Goal: Information Seeking & Learning: Learn about a topic

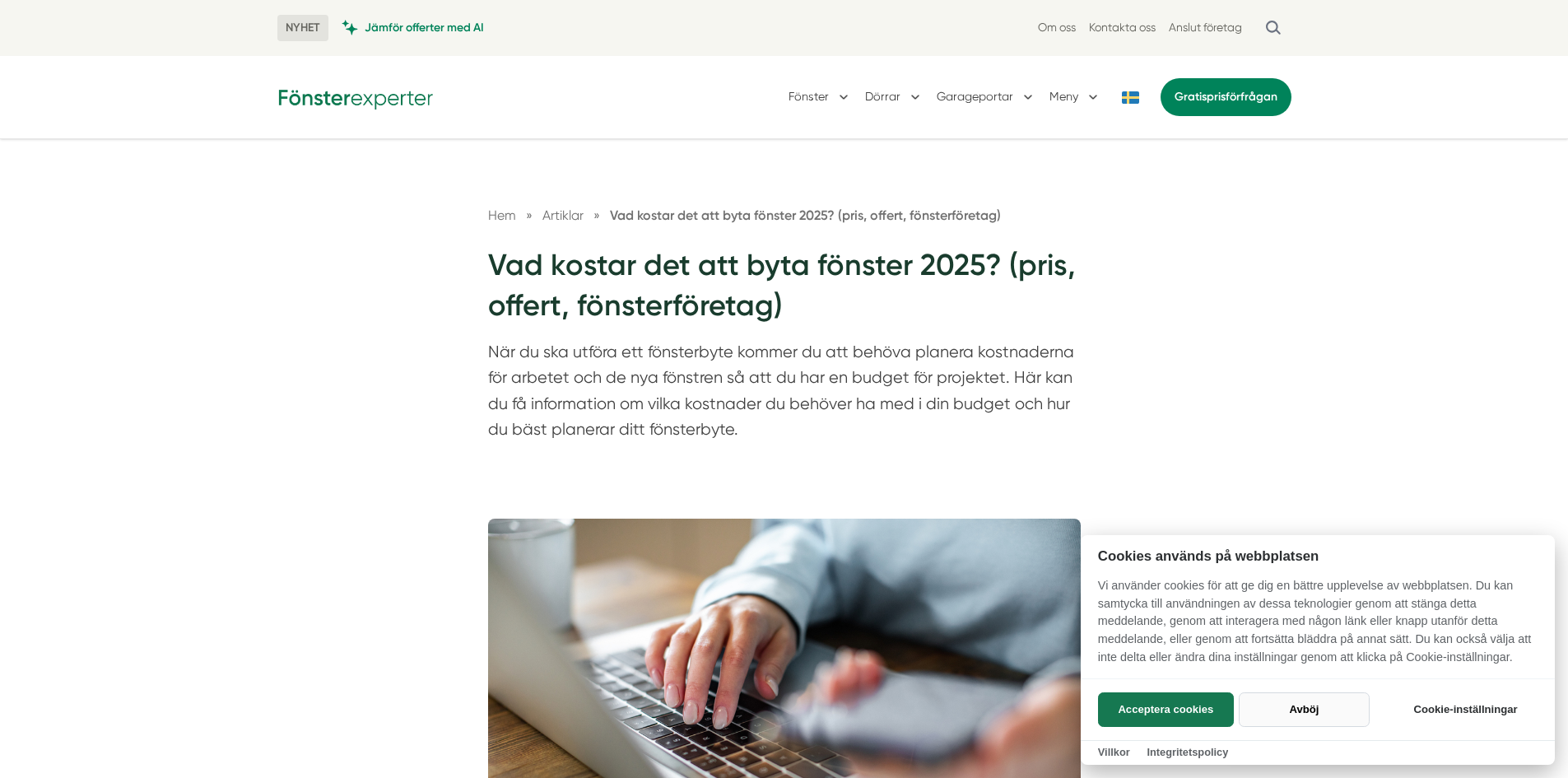
click at [1307, 711] on button "Avböj" at bounding box center [1304, 710] width 131 height 34
checkbox input "false"
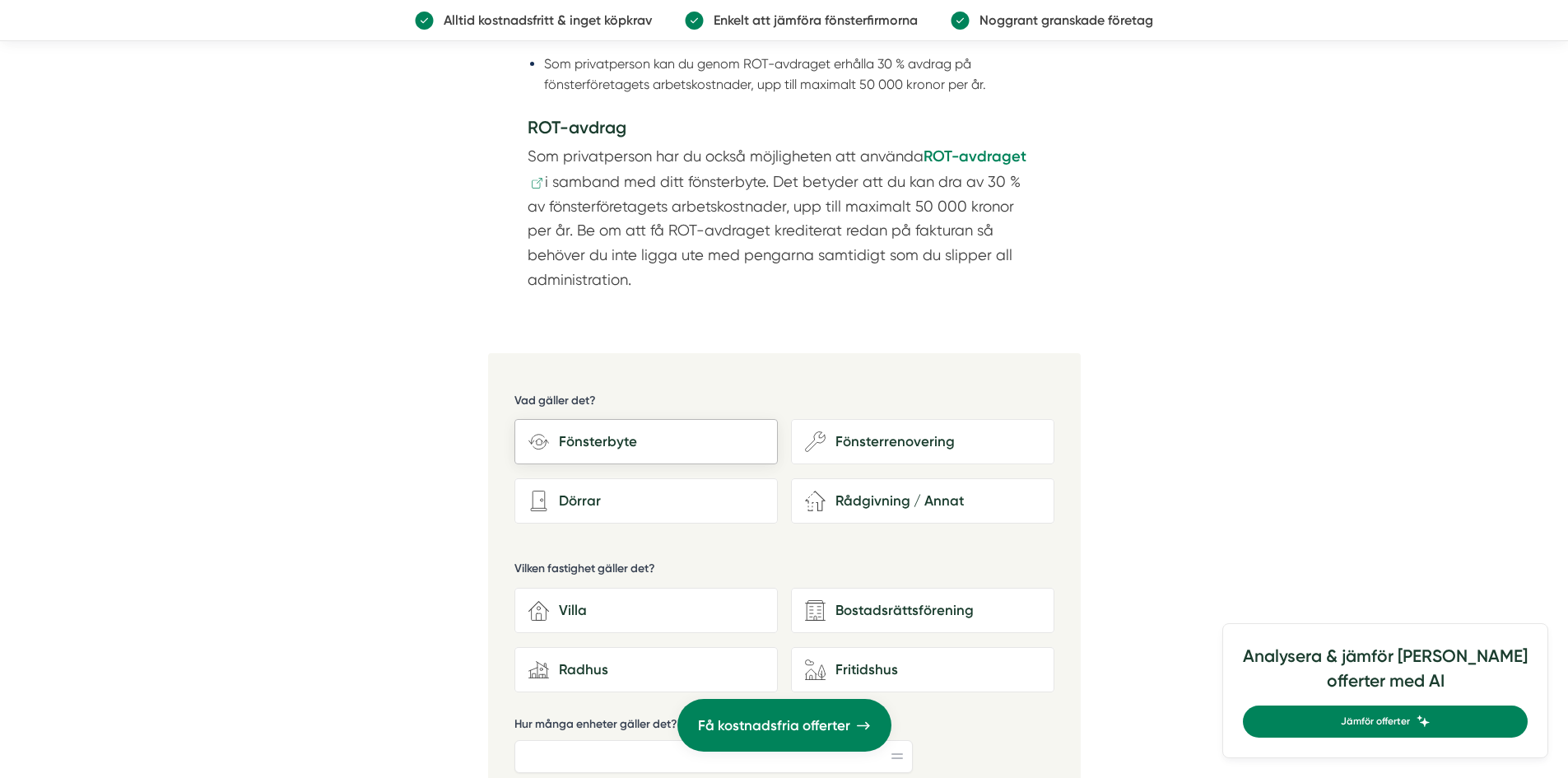
scroll to position [3704, 0]
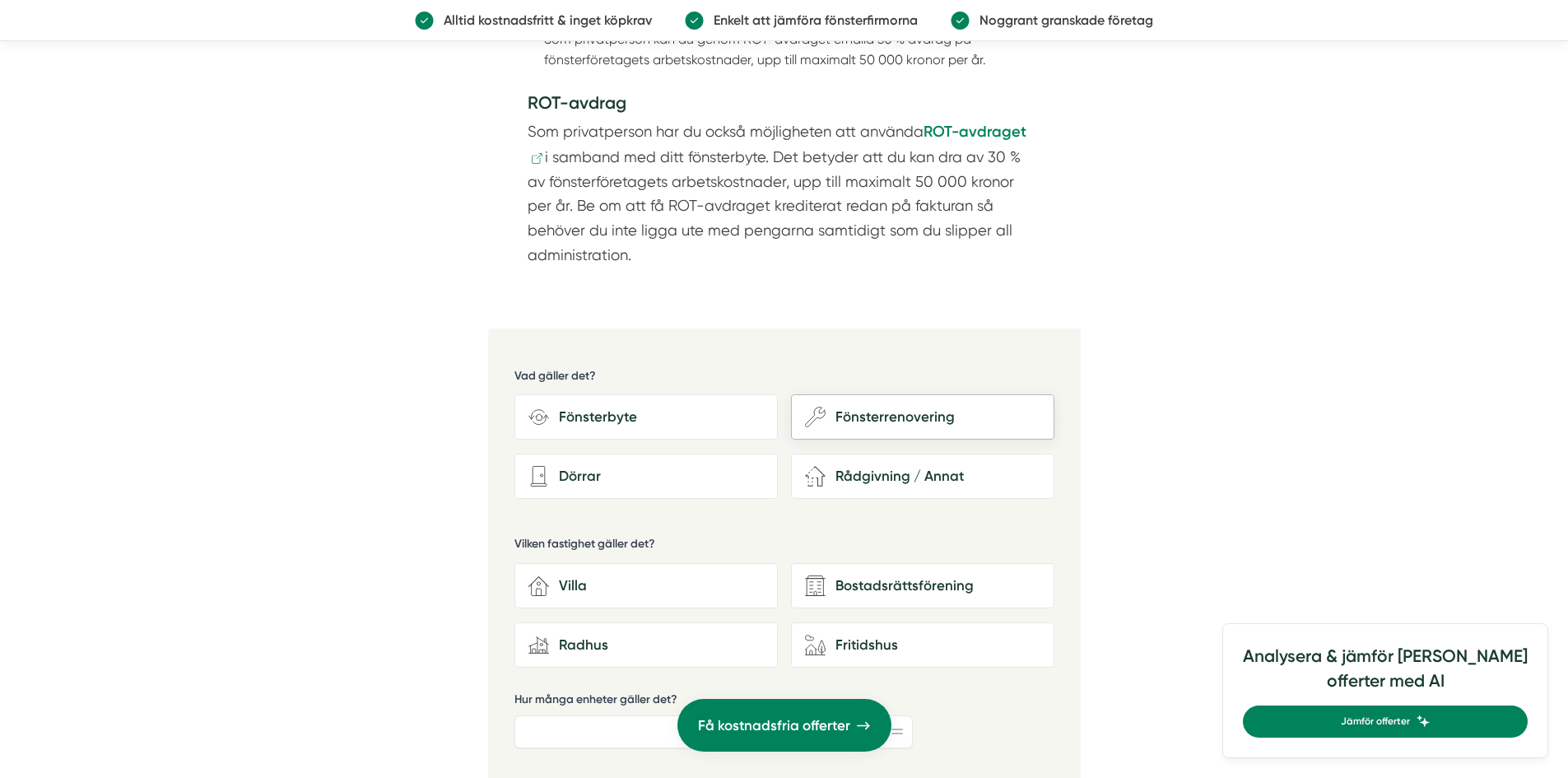
click at [865, 418] on div "Fönsterrenovering" at bounding box center [932, 416] width 215 height 22
click at [0, 0] on input "wench Fönsterrenovering" at bounding box center [0, 0] width 0 height 0
click at [669, 420] on div "Fönsterbyte" at bounding box center [656, 416] width 215 height 22
click at [0, 0] on input "Fönsterbyte" at bounding box center [0, 0] width 0 height 0
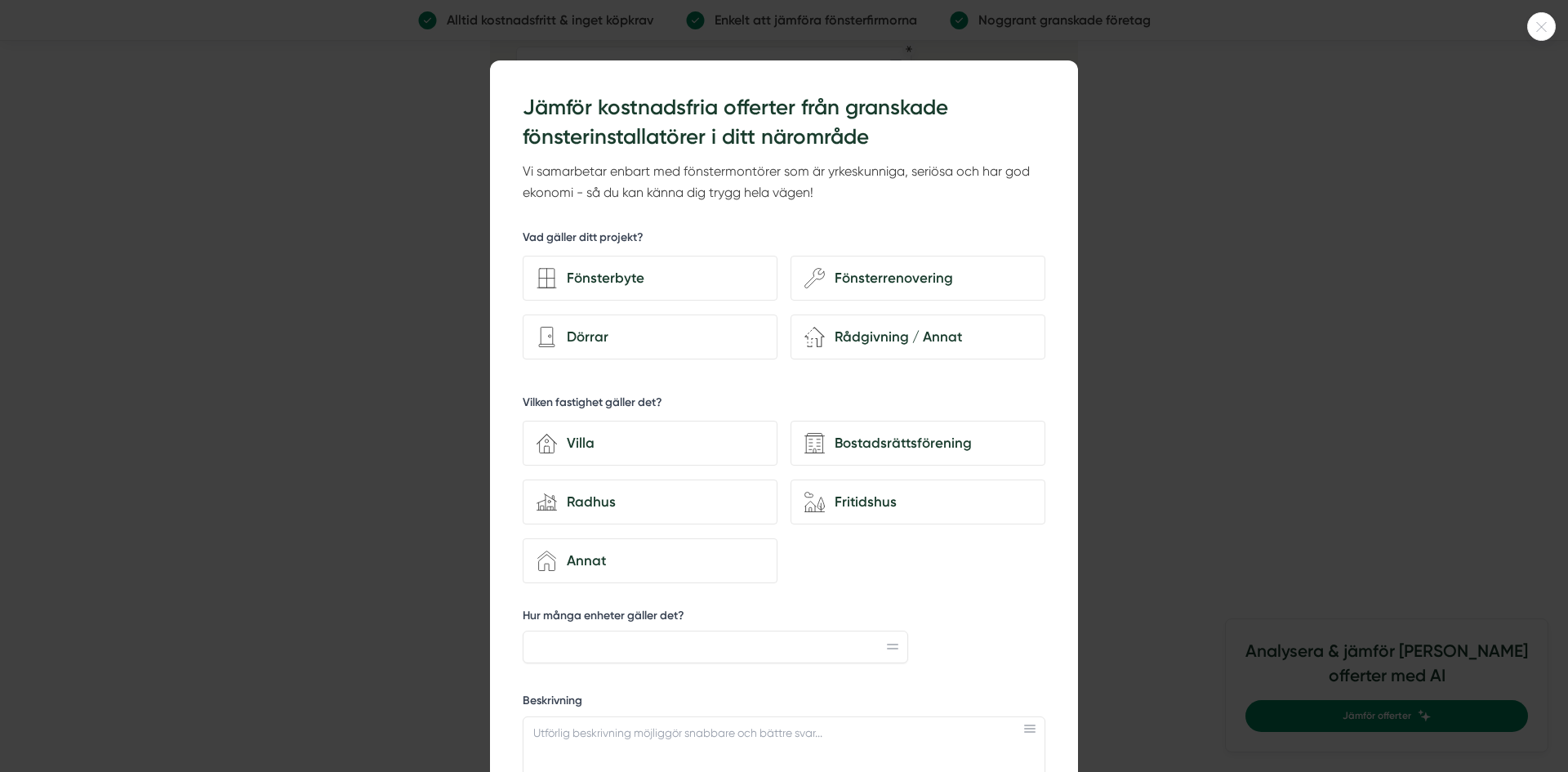
scroll to position [4656, 0]
click at [604, 290] on div "Fönsterbyte" at bounding box center [650, 278] width 255 height 45
click at [0, 0] on input "Fönsterbyte" at bounding box center [0, 0] width 0 height 0
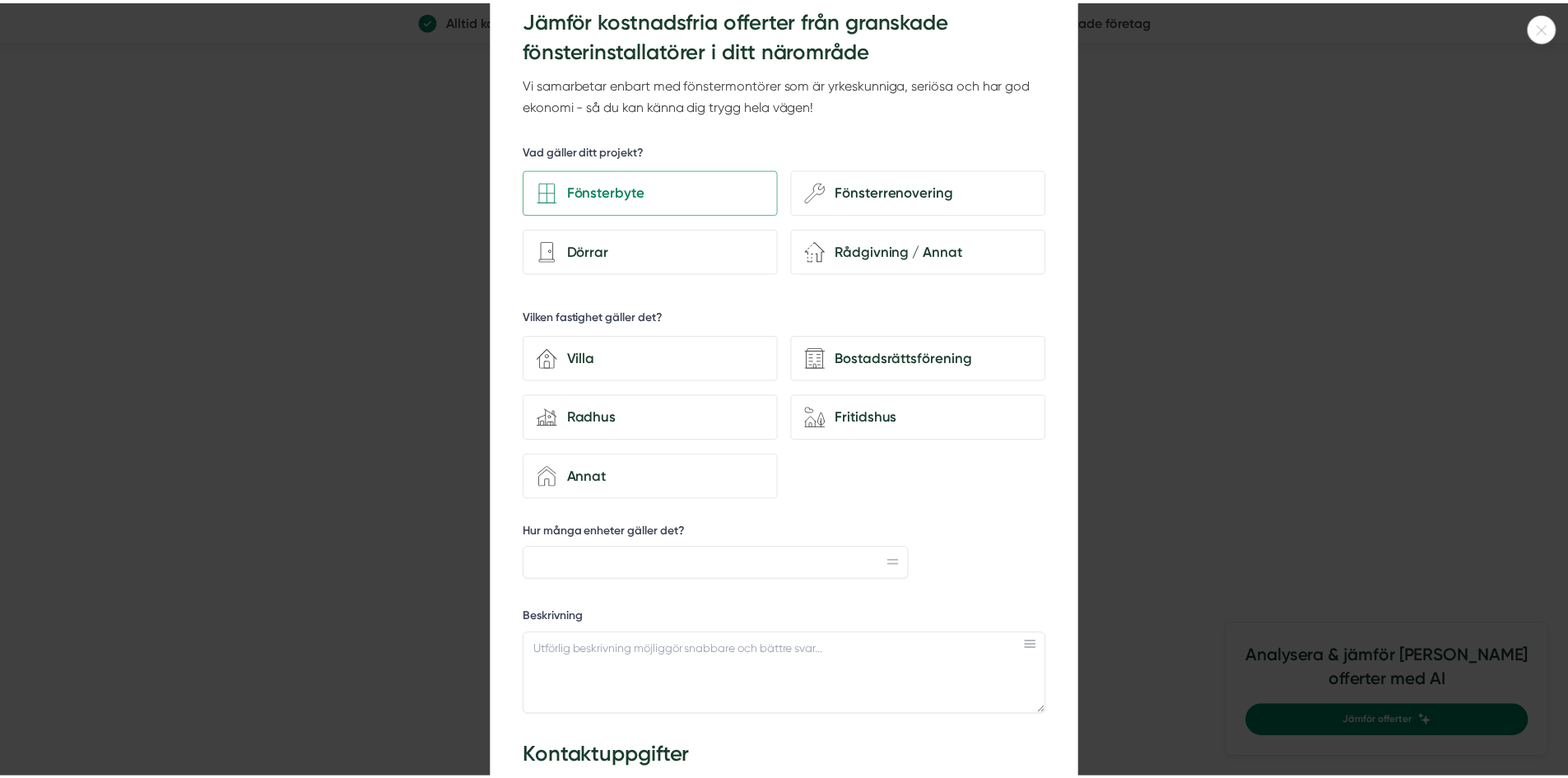
scroll to position [0, 0]
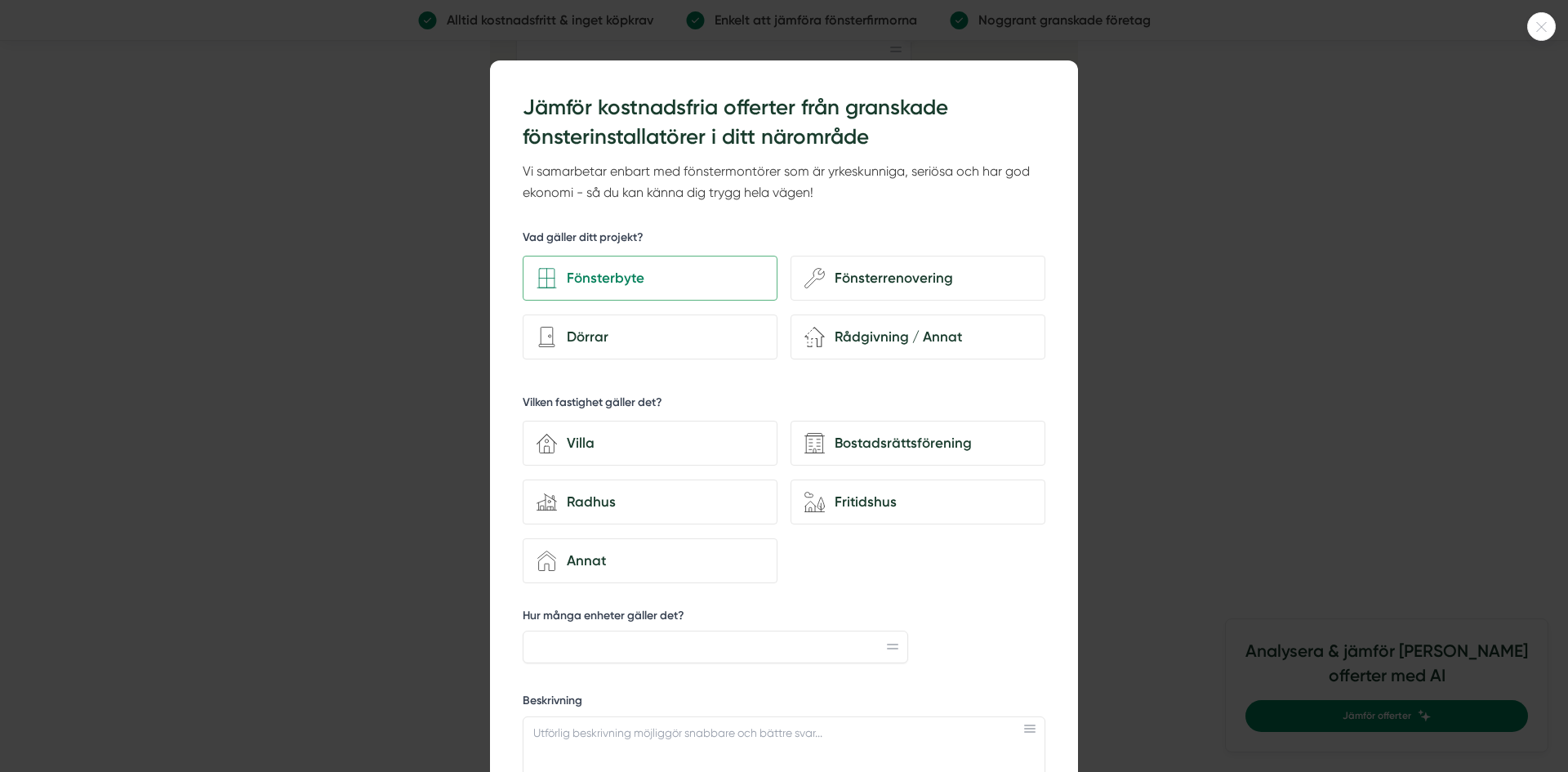
click at [1225, 192] on div at bounding box center [784, 386] width 1568 height 772
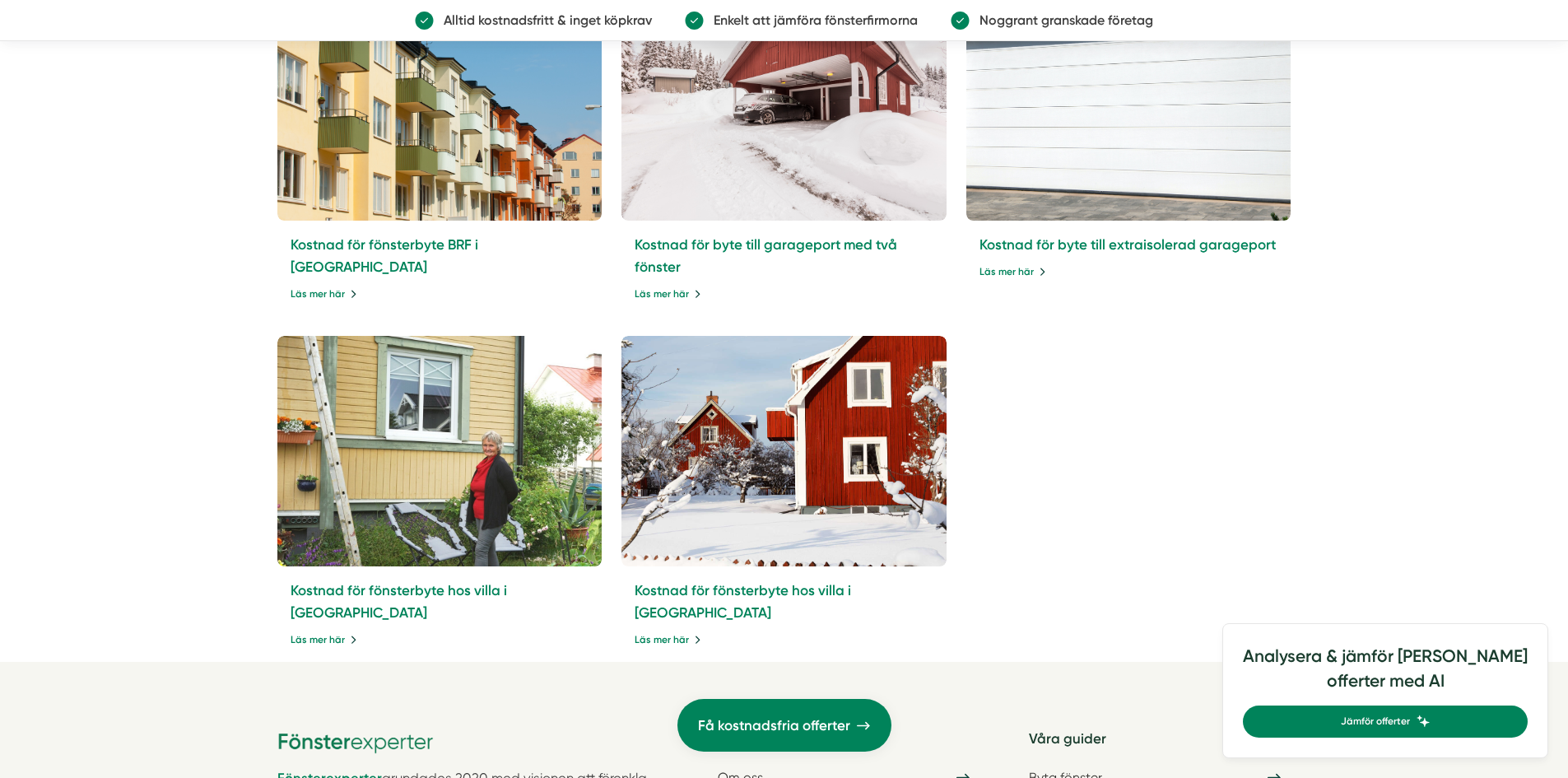
scroll to position [8314, 0]
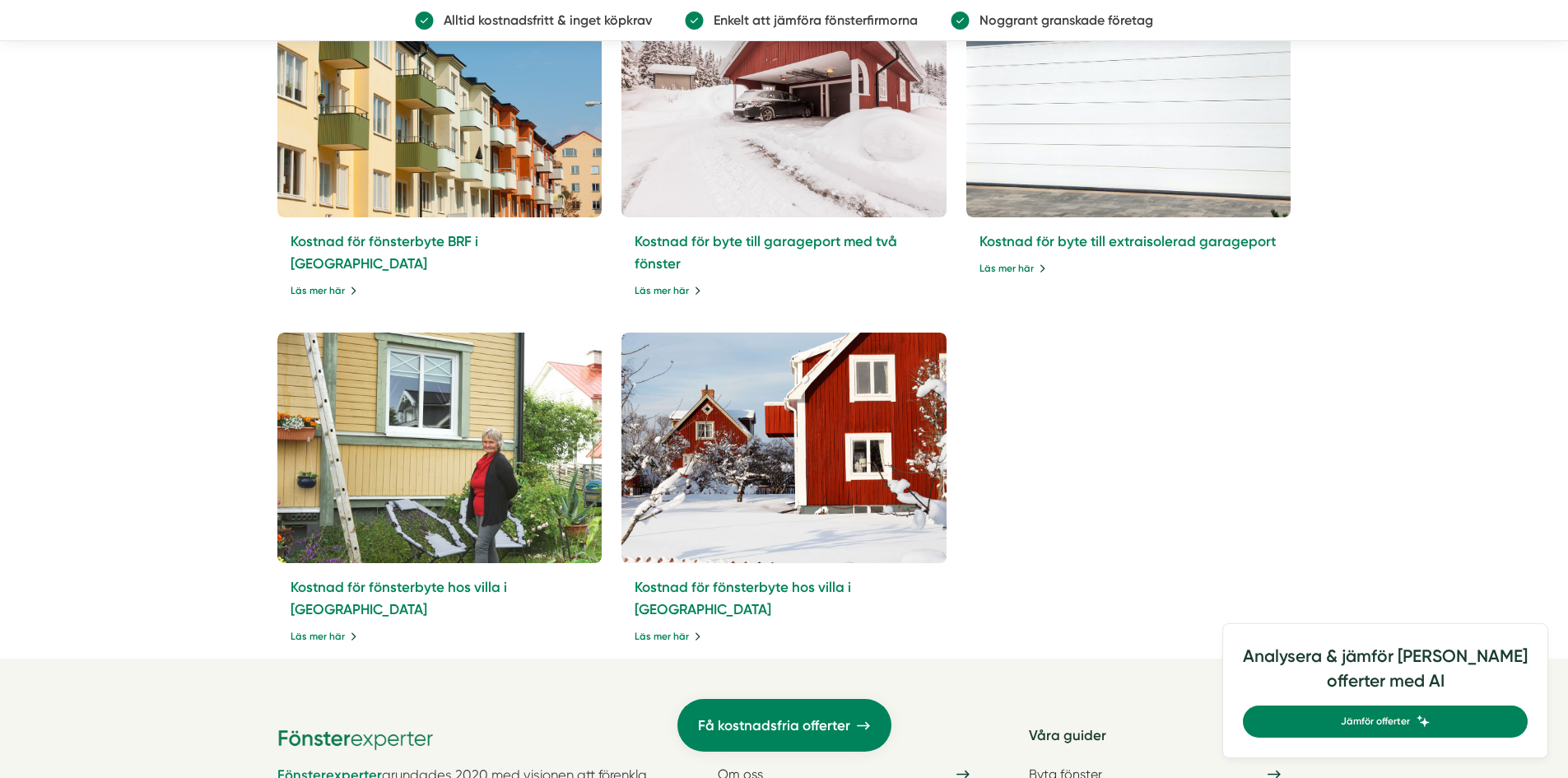
click at [824, 402] on img at bounding box center [784, 447] width 341 height 242
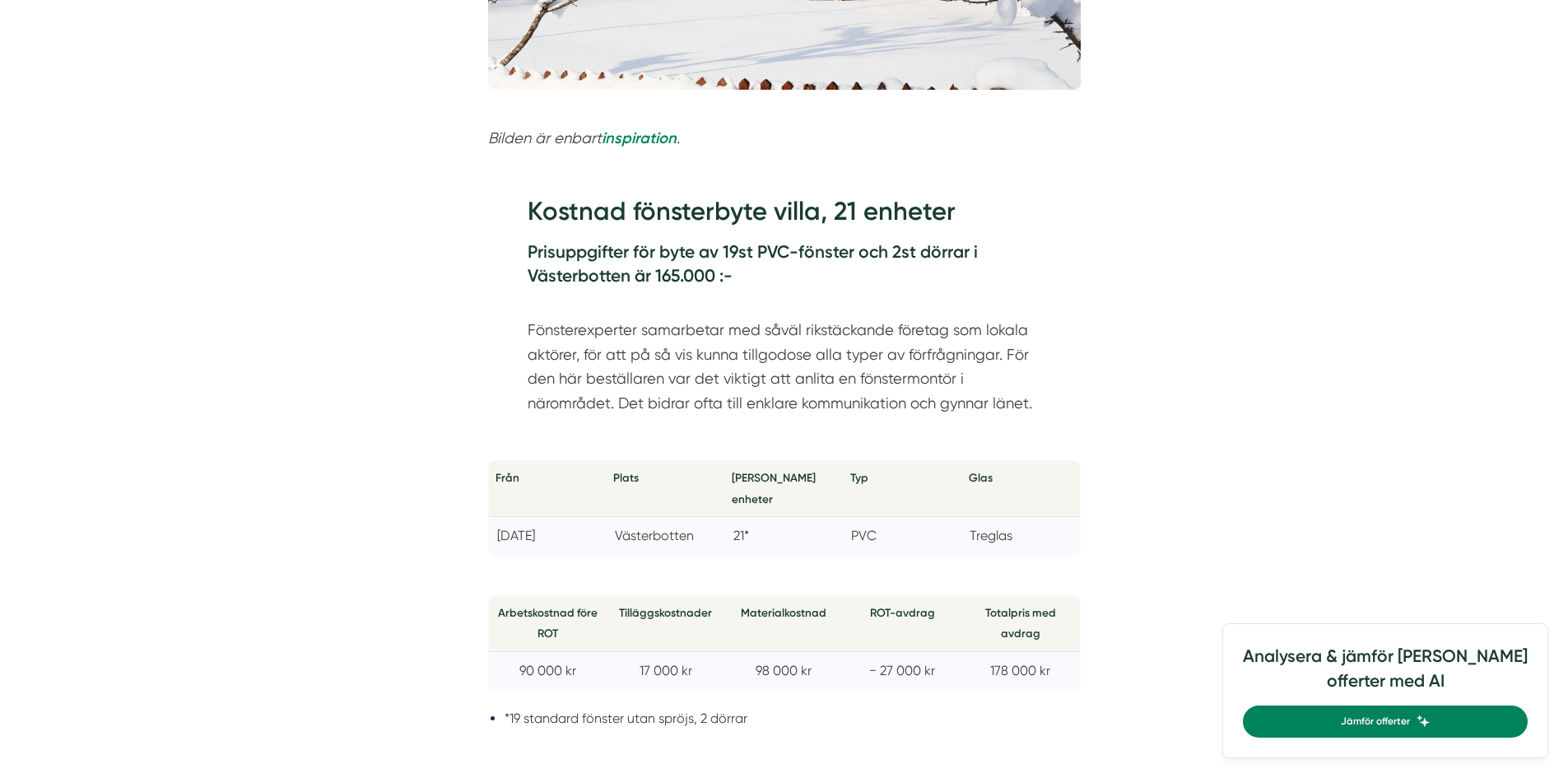
scroll to position [823, 0]
drag, startPoint x: 885, startPoint y: 517, endPoint x: 854, endPoint y: 516, distance: 31.0
click at [854, 517] on td "PVC" at bounding box center [902, 536] width 118 height 38
click at [872, 517] on td "PVC" at bounding box center [902, 536] width 118 height 38
click at [864, 517] on td "PVC" at bounding box center [902, 536] width 118 height 38
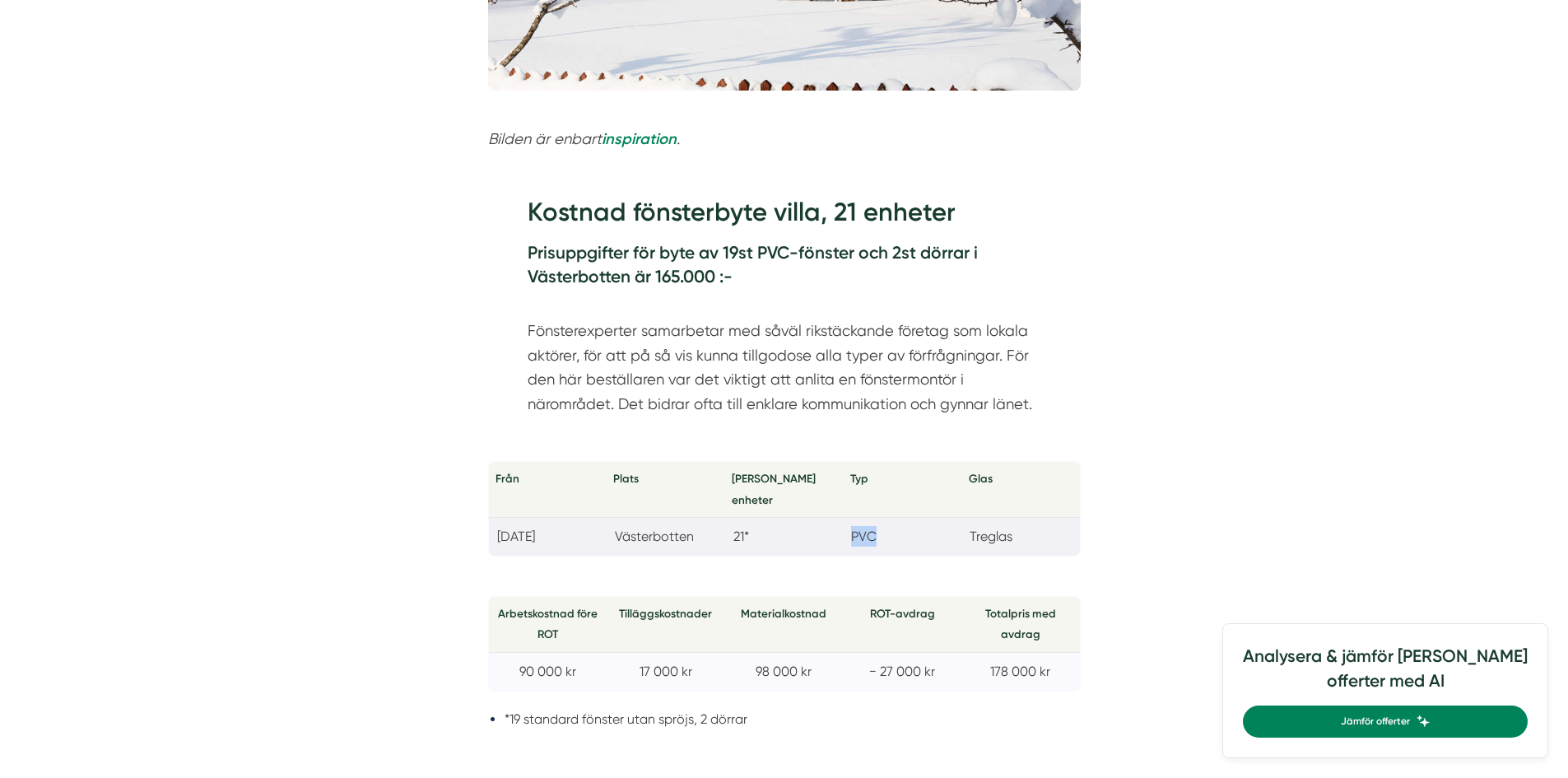
drag, startPoint x: 879, startPoint y: 514, endPoint x: 850, endPoint y: 516, distance: 29.1
click at [850, 517] on td "PVC" at bounding box center [902, 536] width 118 height 38
copy td "PVC"
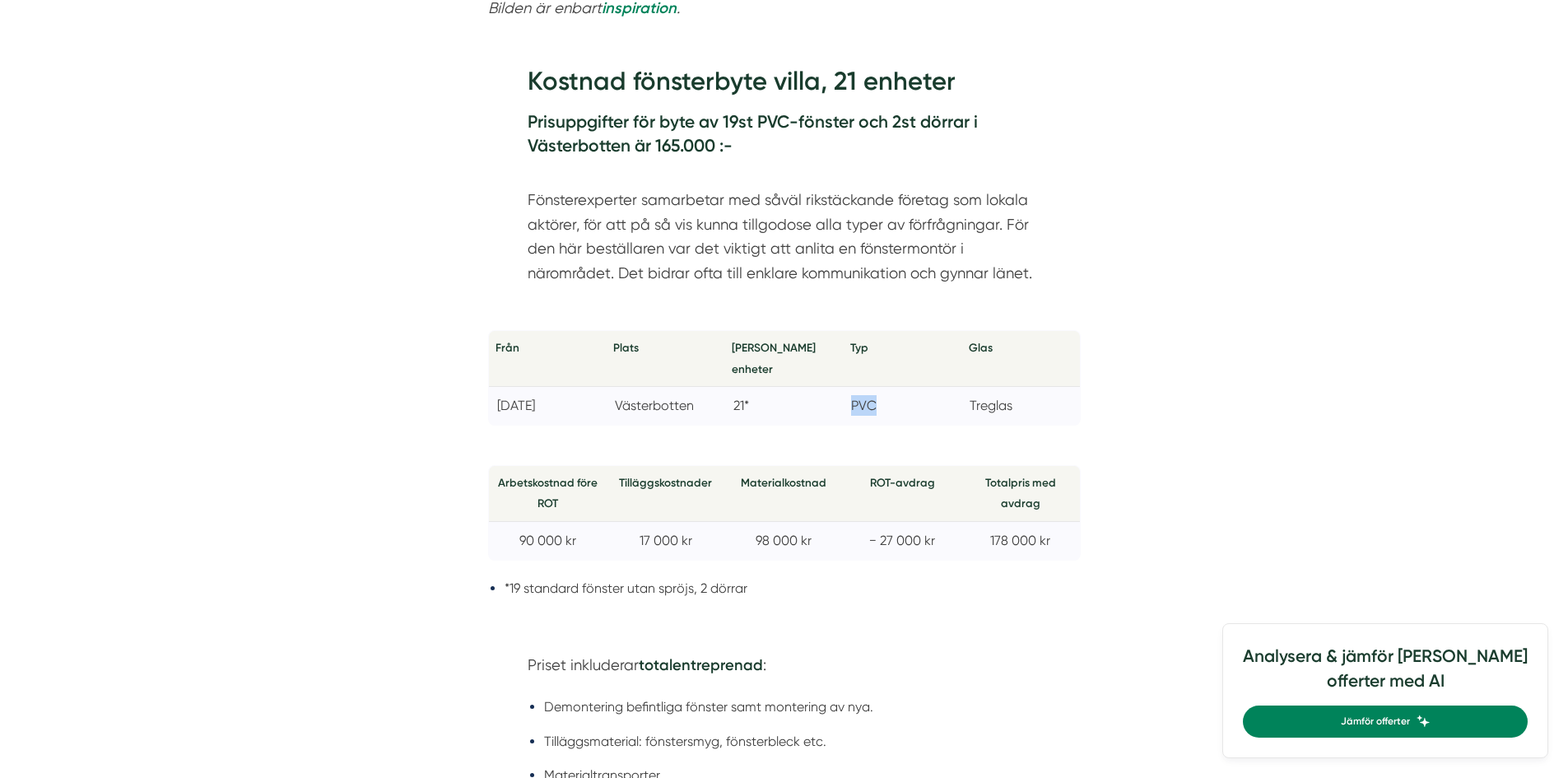
scroll to position [987, 0]
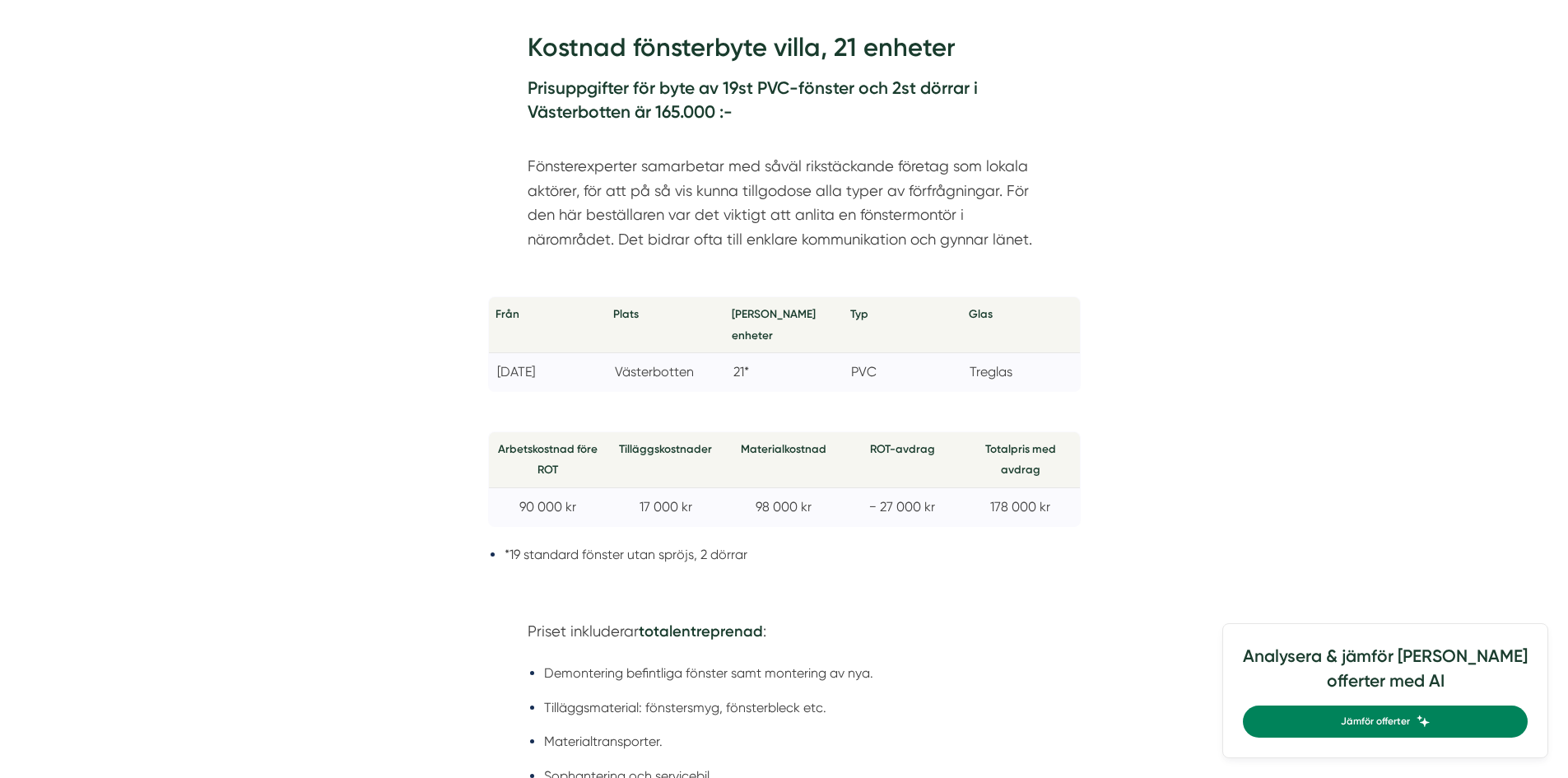
drag, startPoint x: 969, startPoint y: 587, endPoint x: 960, endPoint y: 580, distance: 11.4
click at [968, 594] on div "Priset inkluderar totalentreprenad : Demontering befintliga fönster samt monter…" at bounding box center [784, 730] width 592 height 272
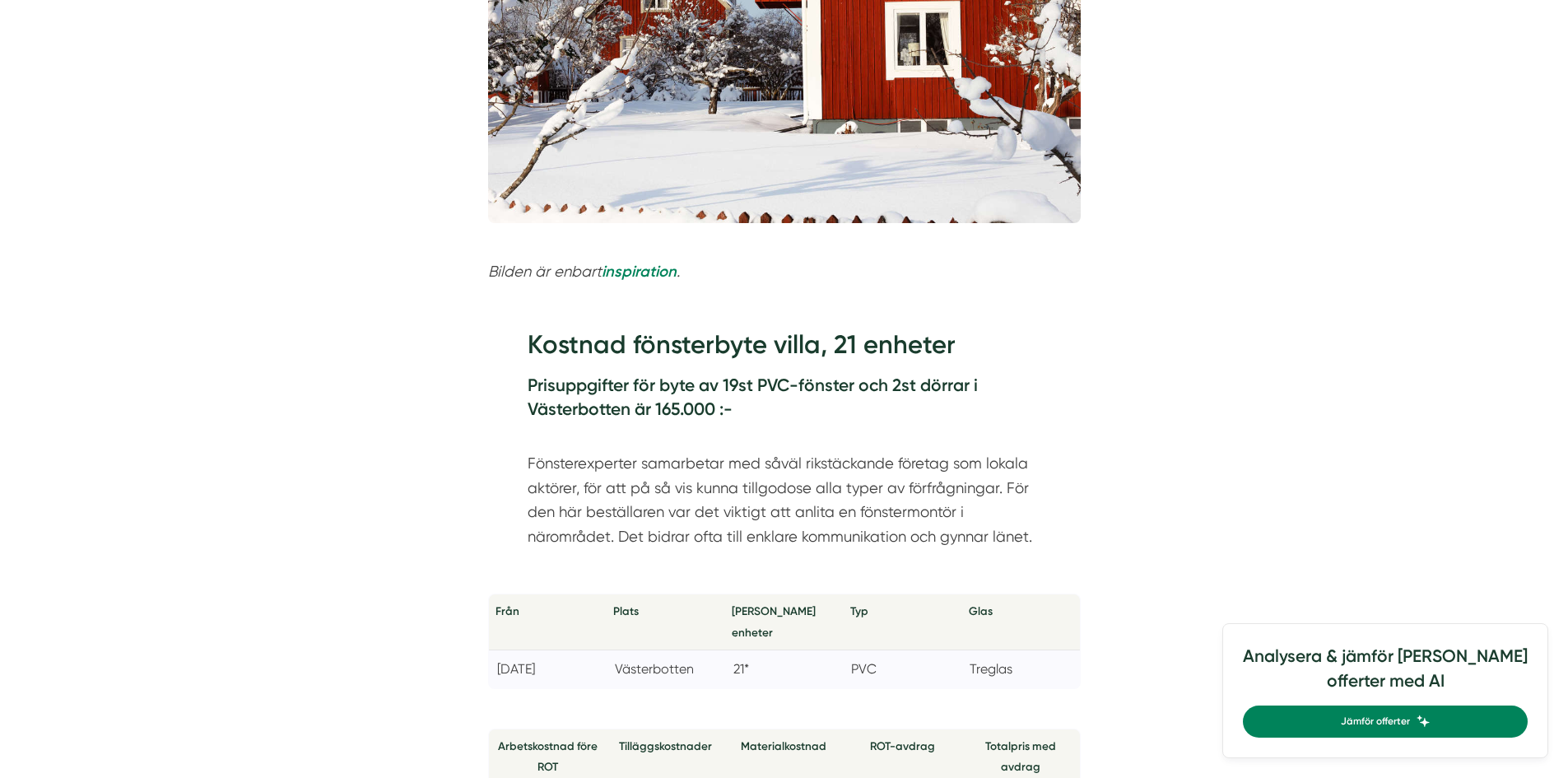
scroll to position [906, 0]
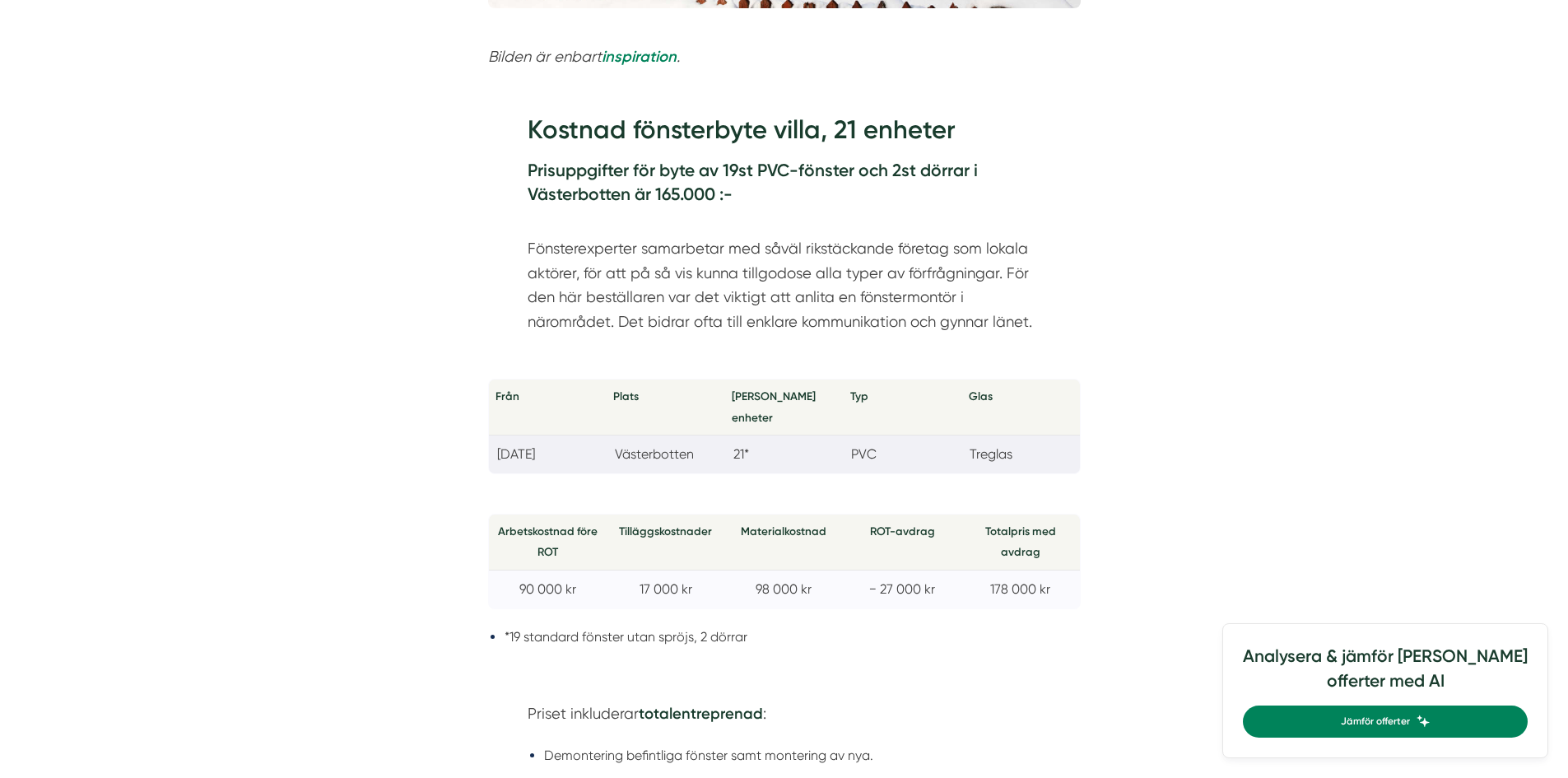
click at [748, 436] on td "21*" at bounding box center [784, 455] width 118 height 38
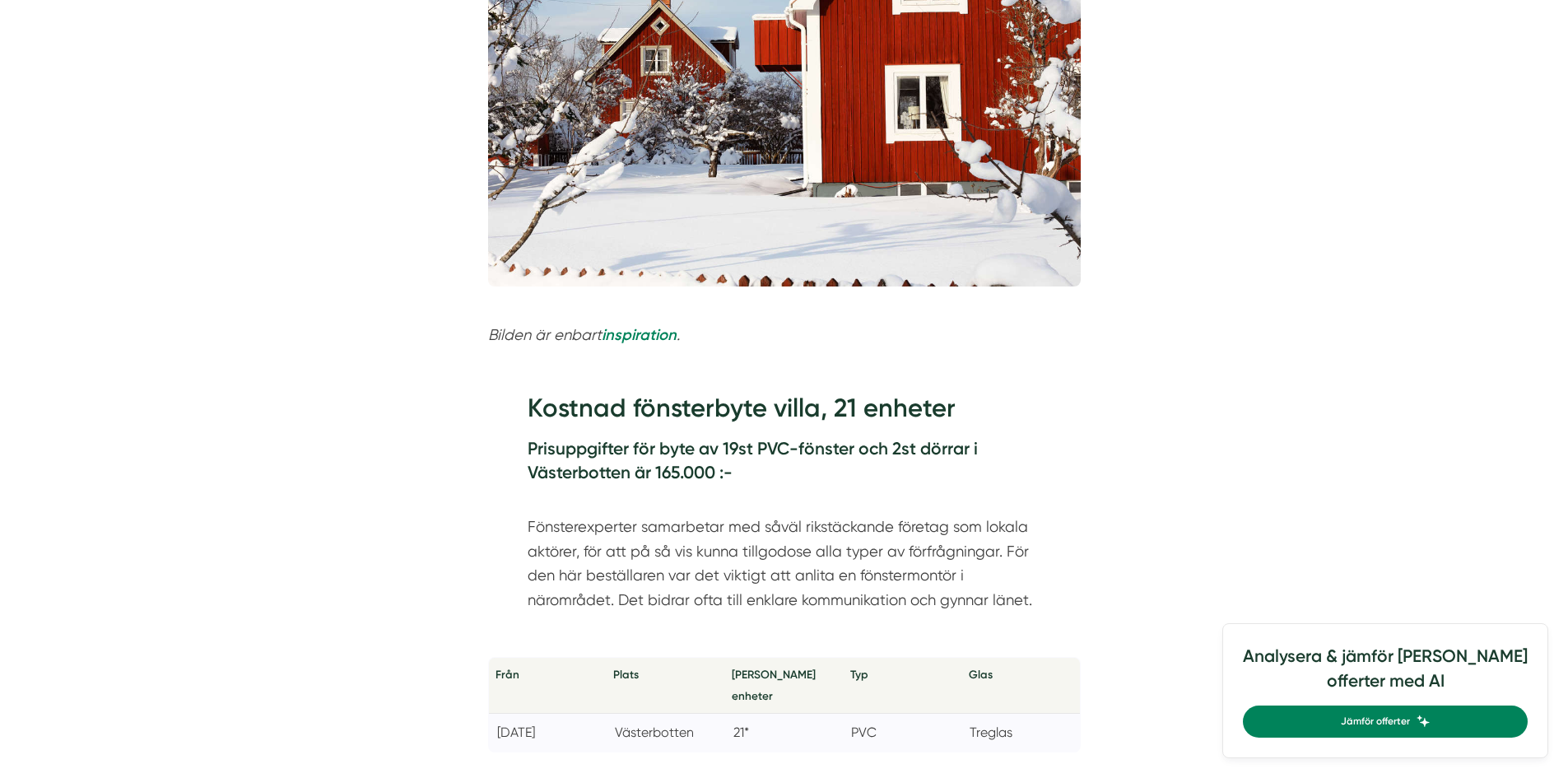
scroll to position [659, 0]
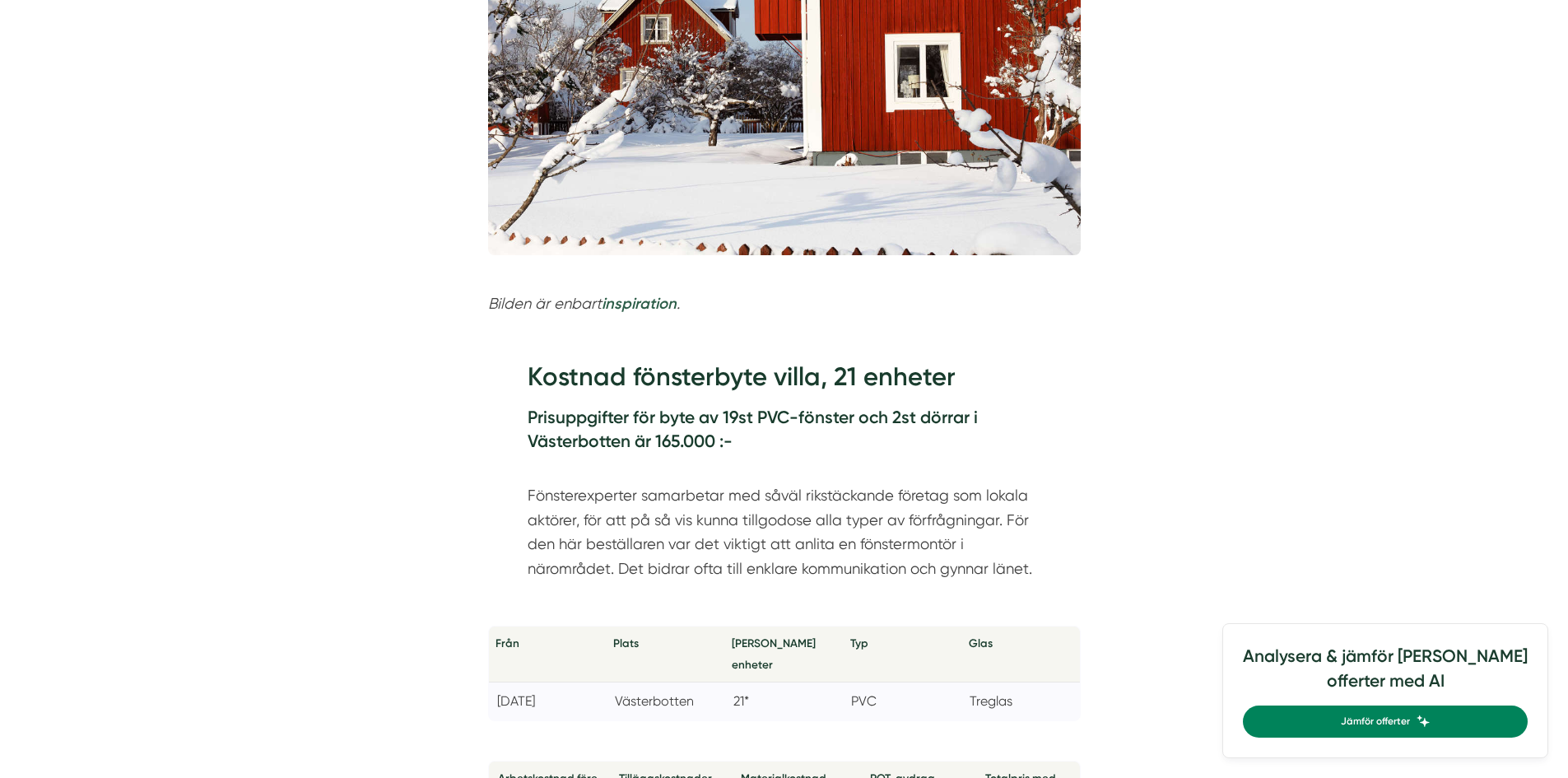
click at [643, 307] on em "inspiration" at bounding box center [639, 303] width 75 height 18
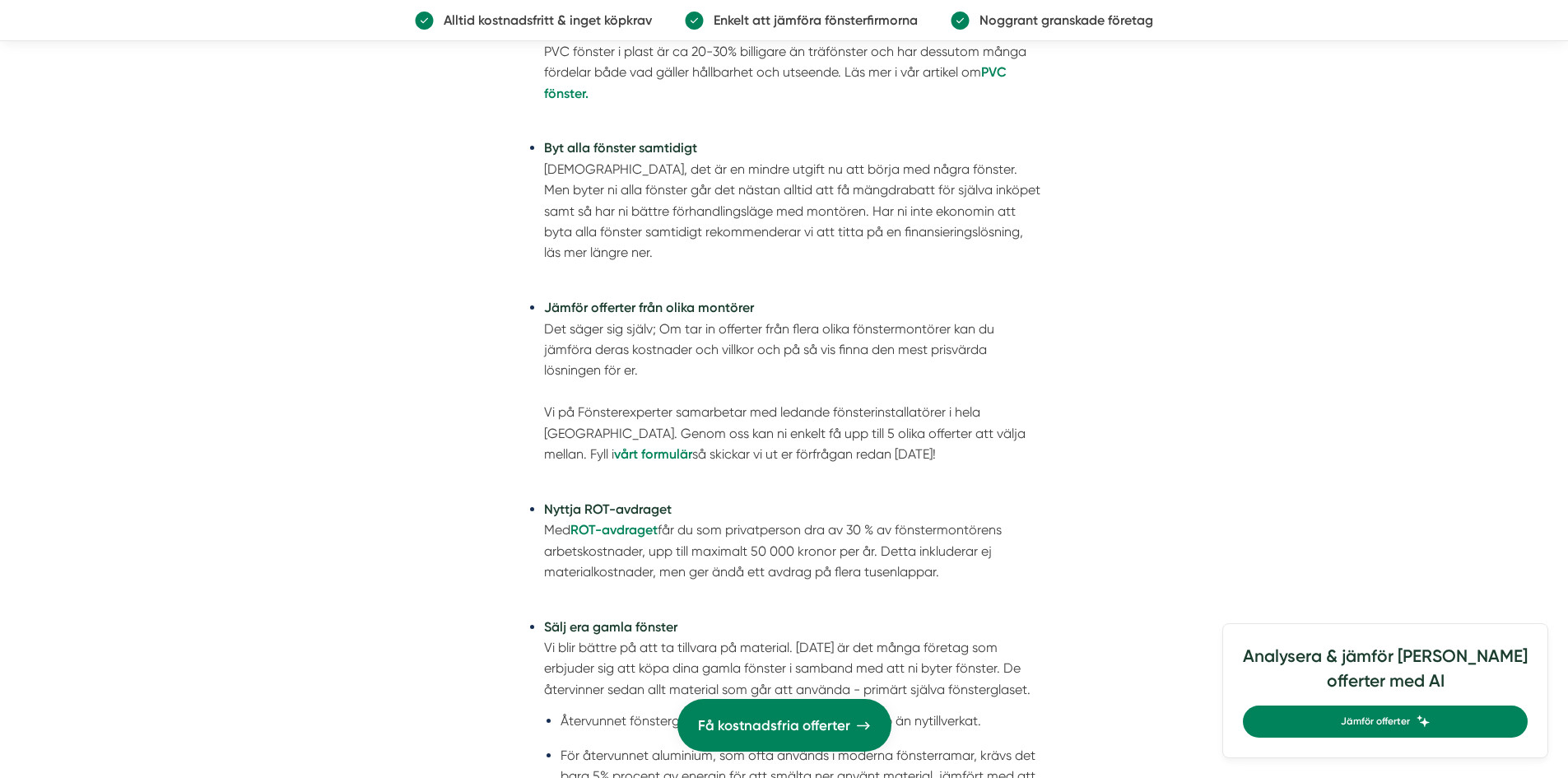
scroll to position [2963, 0]
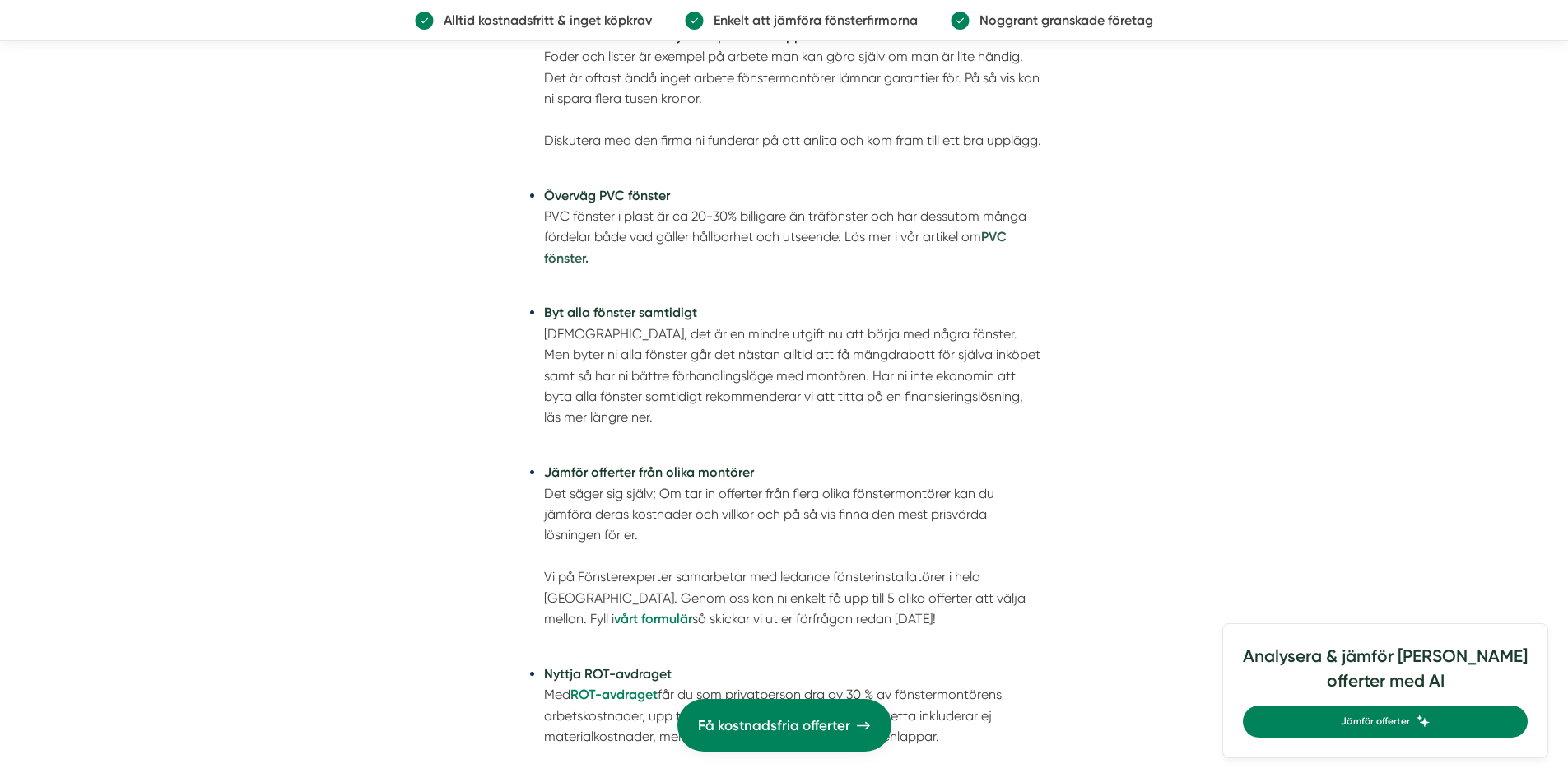
click at [1000, 228] on strong "PVC fönster." at bounding box center [775, 246] width 462 height 36
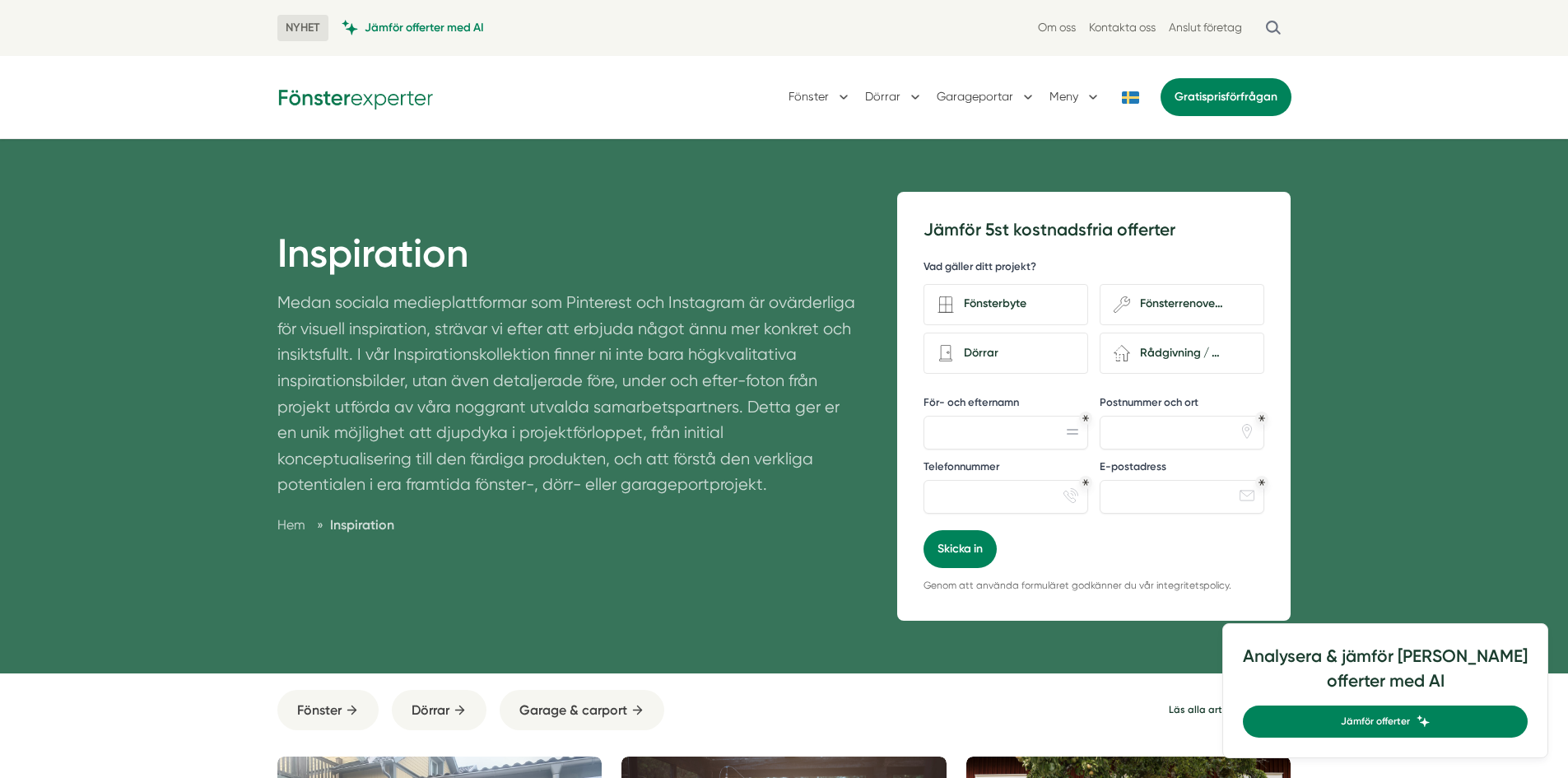
scroll to position [329, 0]
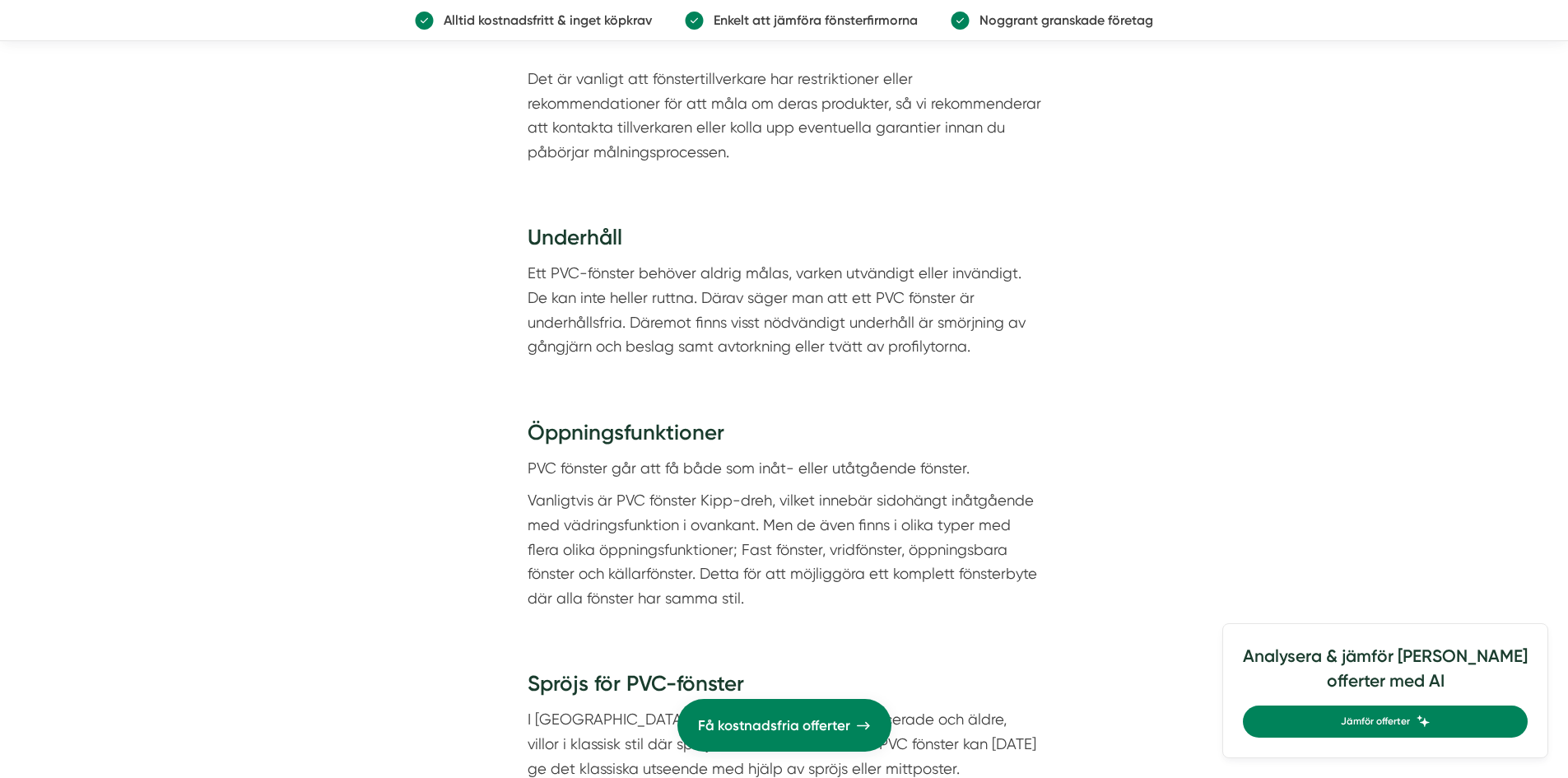
scroll to position [4198, 0]
